Goal: Task Accomplishment & Management: Manage account settings

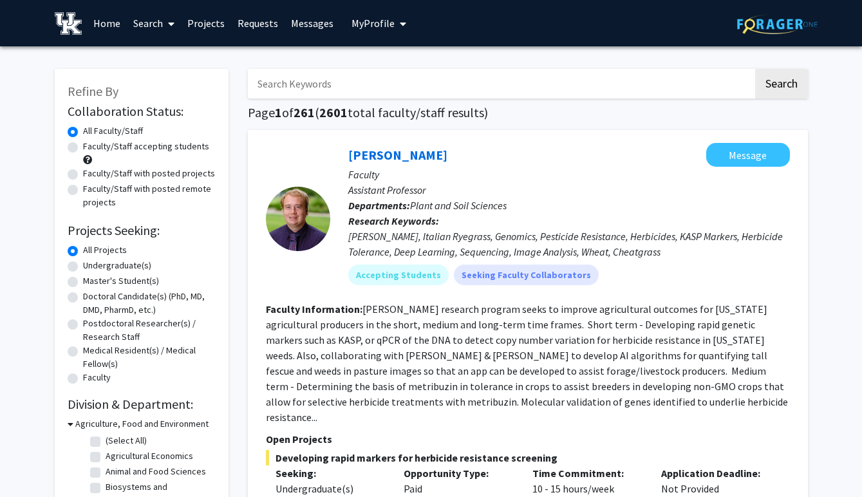
click at [340, 84] on input "Search Keywords" at bounding box center [500, 84] width 505 height 30
click at [145, 20] on link "Search" at bounding box center [154, 23] width 54 height 45
click at [150, 55] on span "Faculty/Staff" at bounding box center [174, 59] width 95 height 26
click at [334, 84] on input "Search Keywords" at bounding box center [500, 84] width 505 height 30
type input "[PERSON_NAME]"
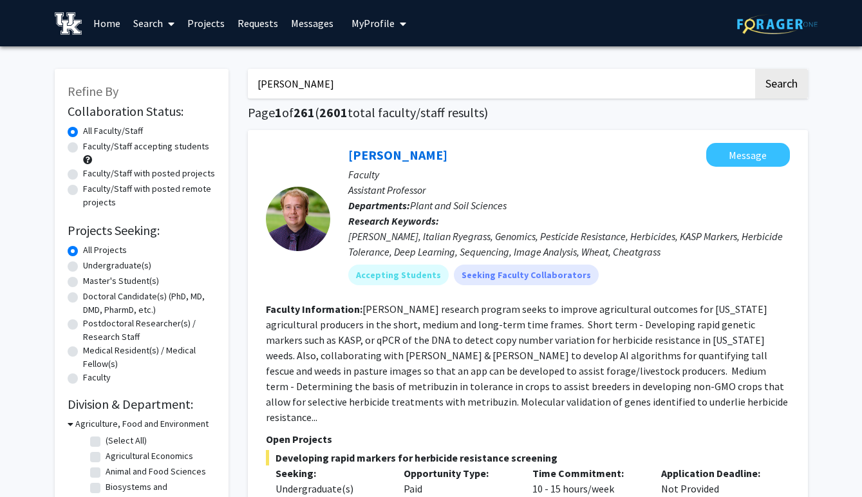
click at [755, 69] on button "Search" at bounding box center [781, 84] width 53 height 30
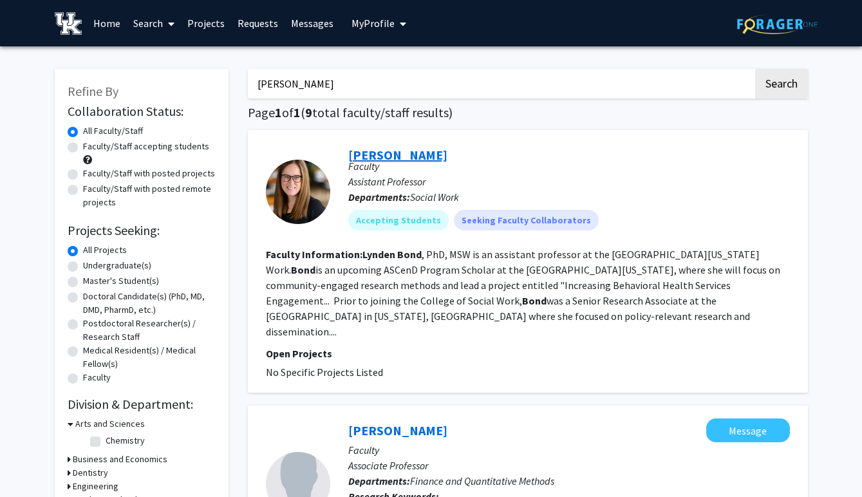
click at [375, 156] on link "[PERSON_NAME]" at bounding box center [397, 155] width 99 height 16
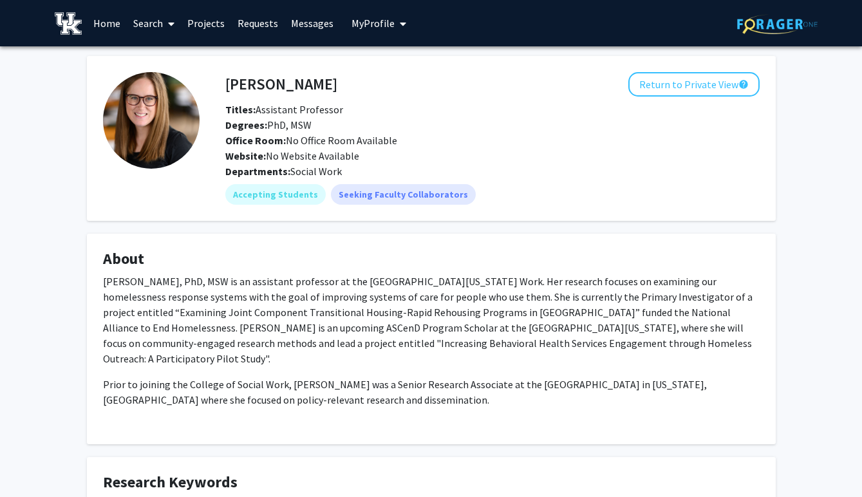
click at [100, 23] on link "Home" at bounding box center [107, 23] width 40 height 45
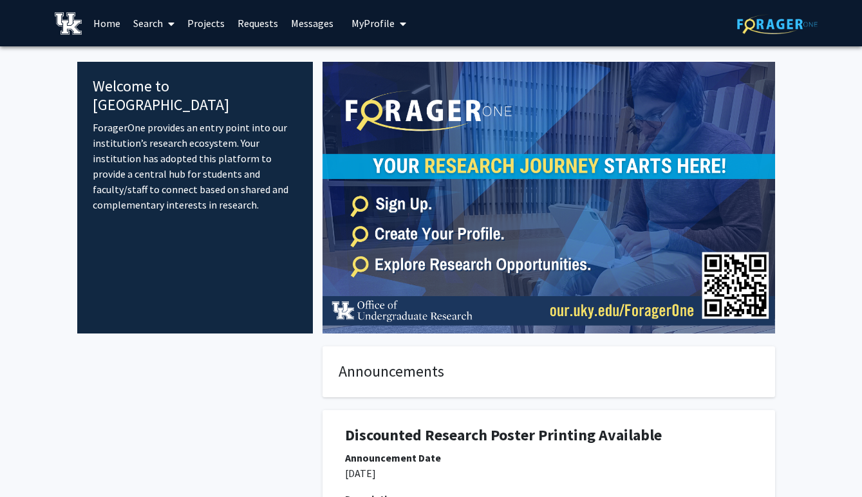
click at [388, 24] on span "My Profile" at bounding box center [373, 23] width 43 height 13
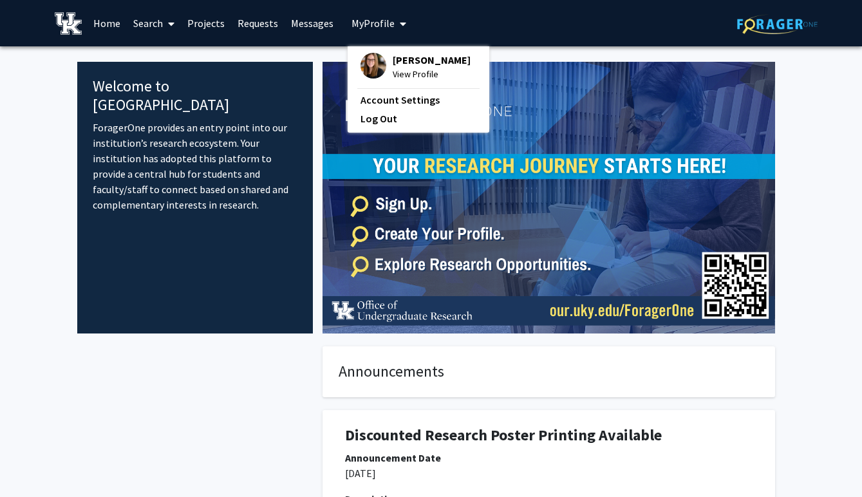
click at [404, 75] on span "View Profile" at bounding box center [432, 74] width 78 height 14
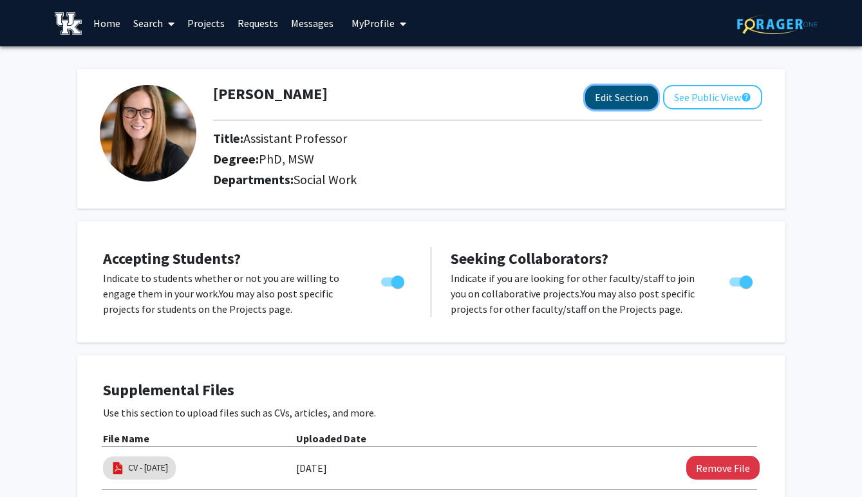
click at [616, 100] on button "Edit Section" at bounding box center [621, 98] width 73 height 24
